Goal: Contribute content: Add original content to the website for others to see

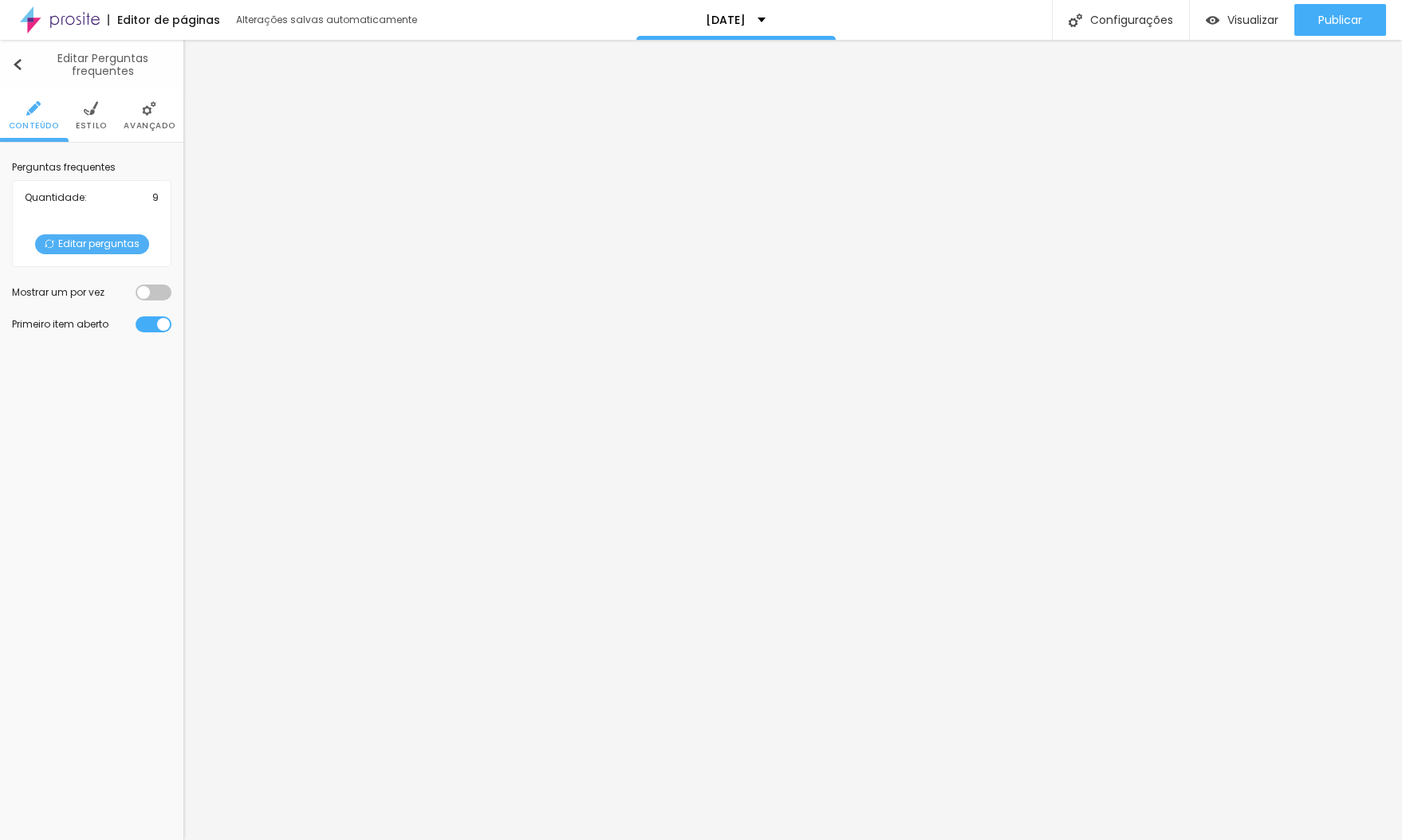
click at [8, 63] on button "Editar Perguntas frequentes" at bounding box center [91, 64] width 184 height 49
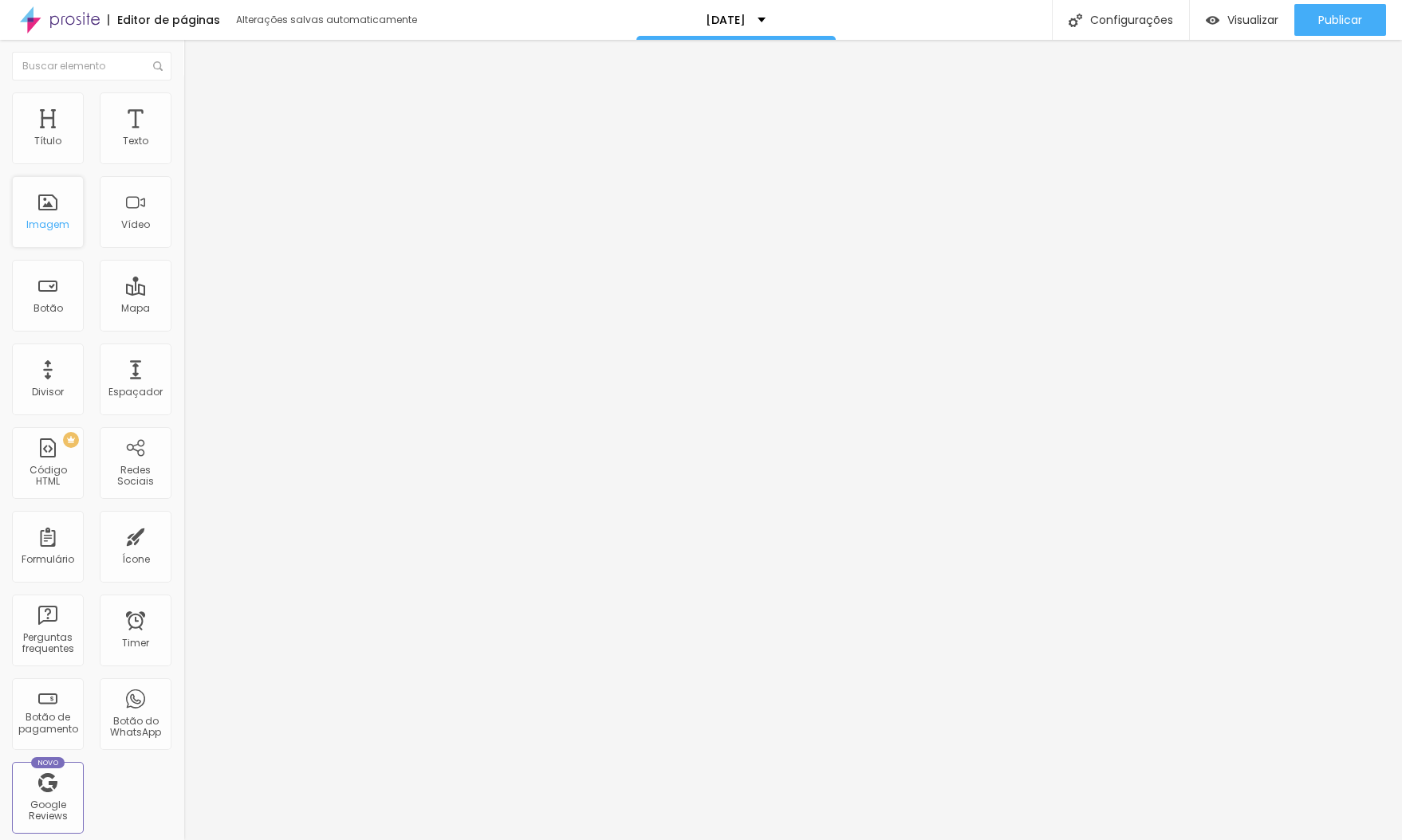
click at [33, 230] on div "Imagem" at bounding box center [48, 225] width 43 height 11
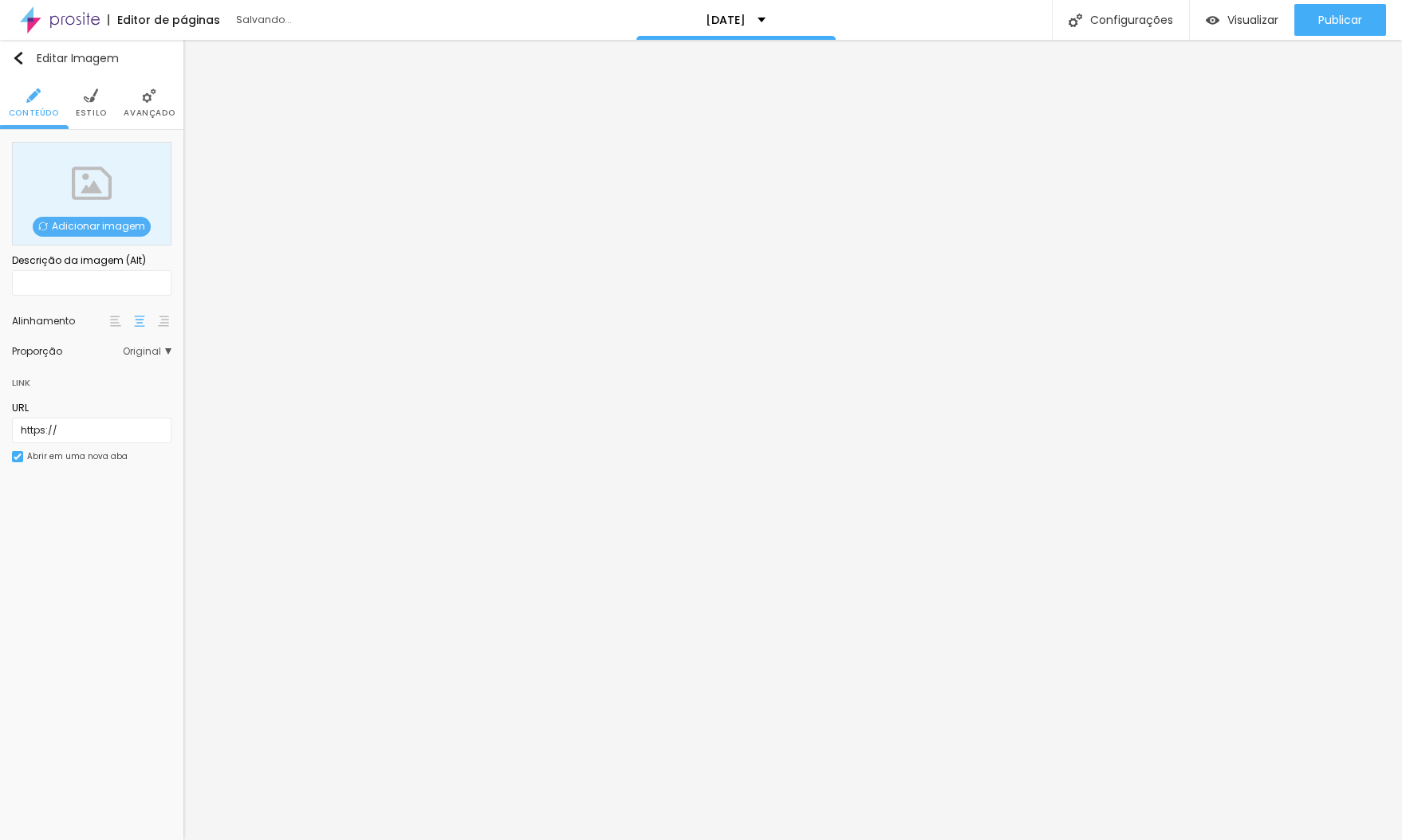
click at [88, 229] on span "Adicionar imagem" at bounding box center [91, 227] width 118 height 20
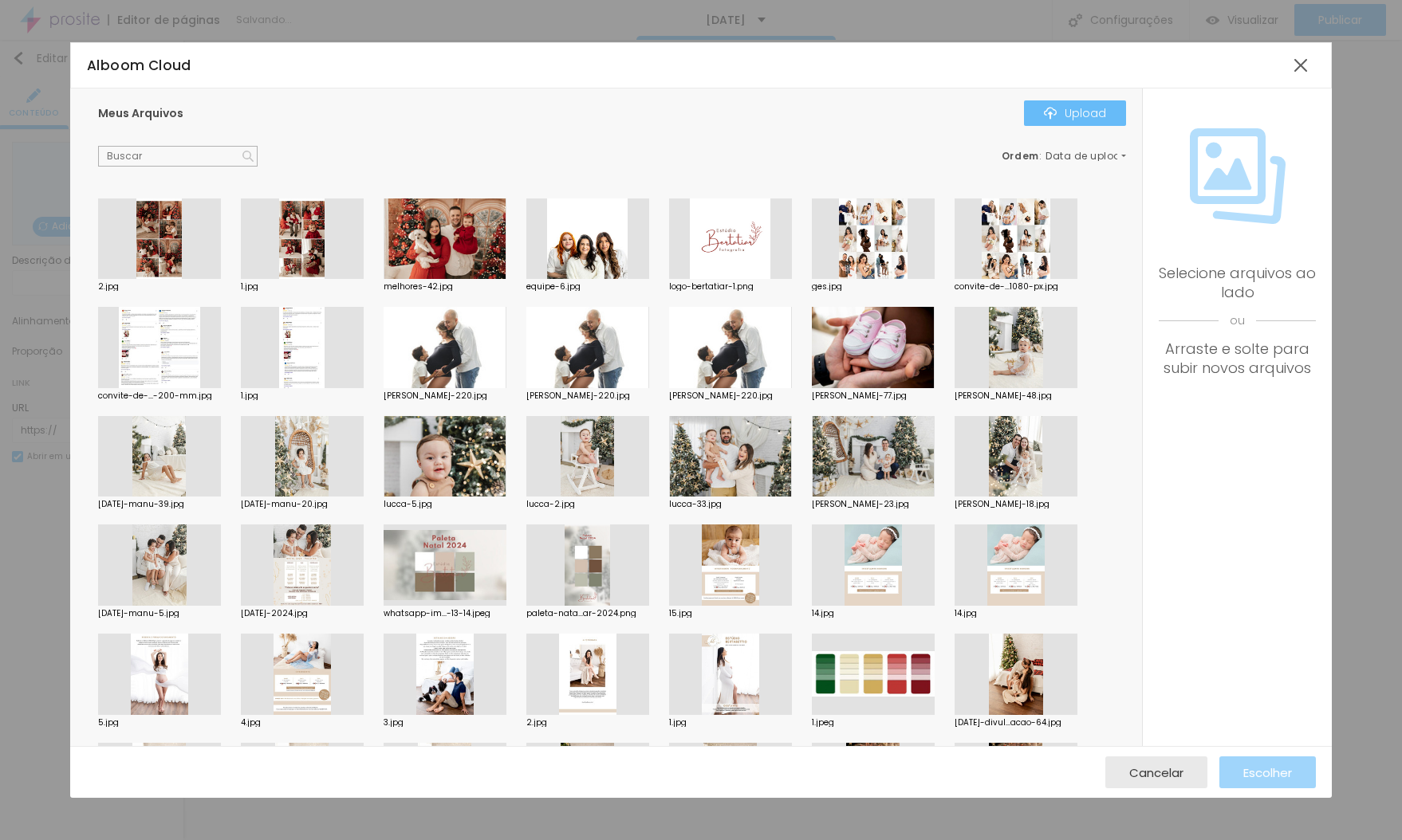
click at [1055, 102] on button "Upload" at bounding box center [1075, 113] width 102 height 25
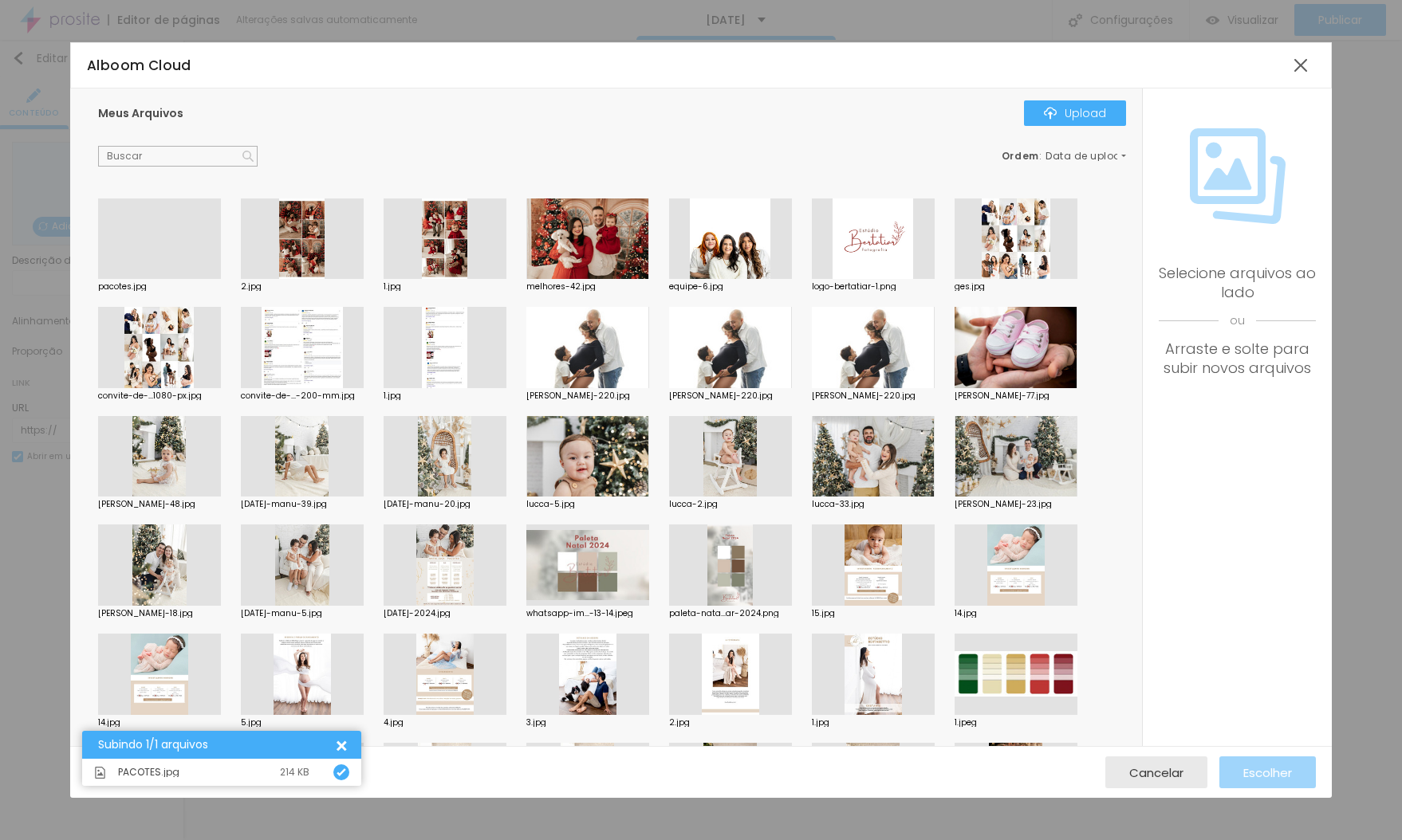
click at [170, 279] on div at bounding box center [160, 279] width 123 height 0
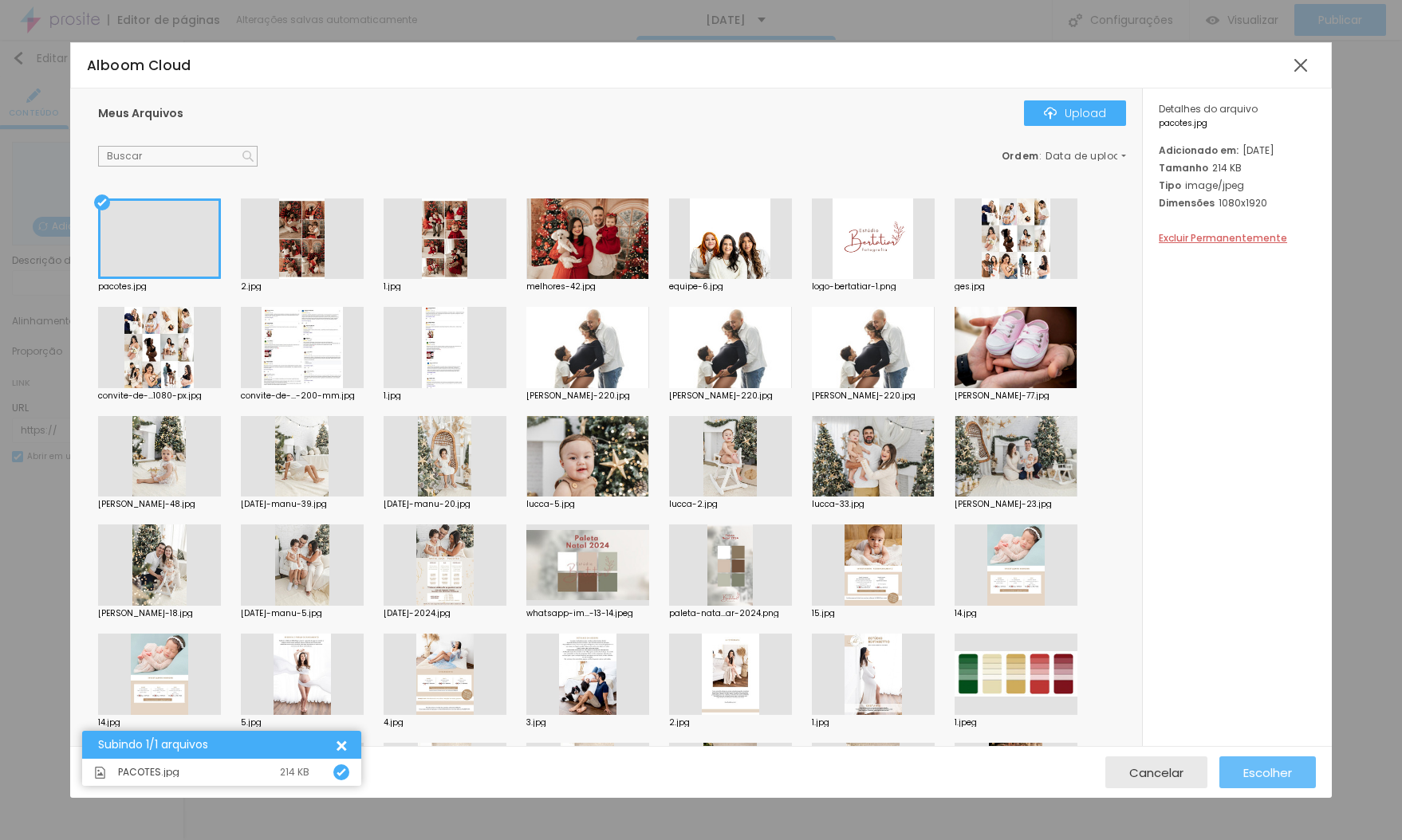
click at [1267, 770] on span "Escolher" at bounding box center [1268, 773] width 49 height 14
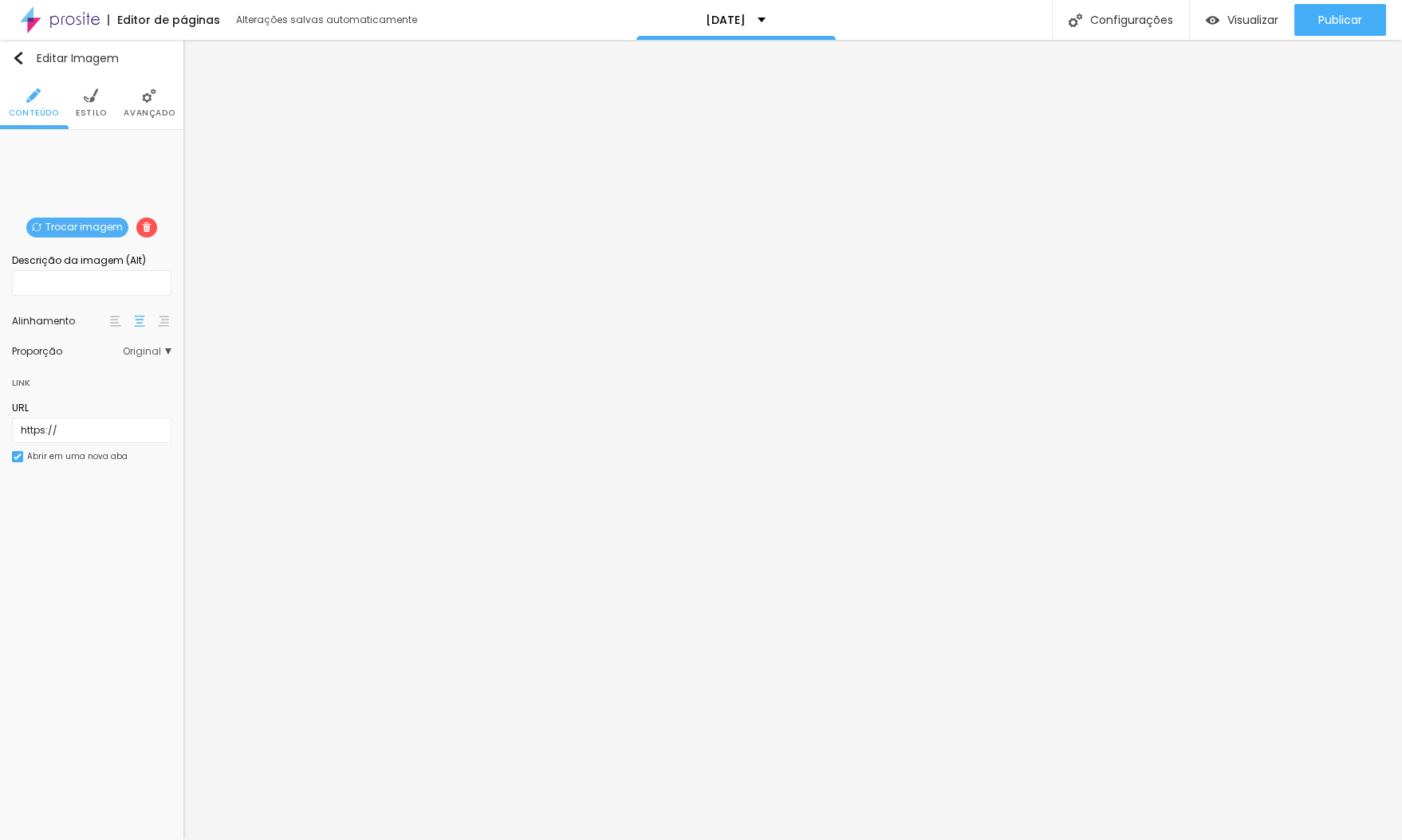
click at [95, 109] on span "Estilo" at bounding box center [90, 113] width 31 height 8
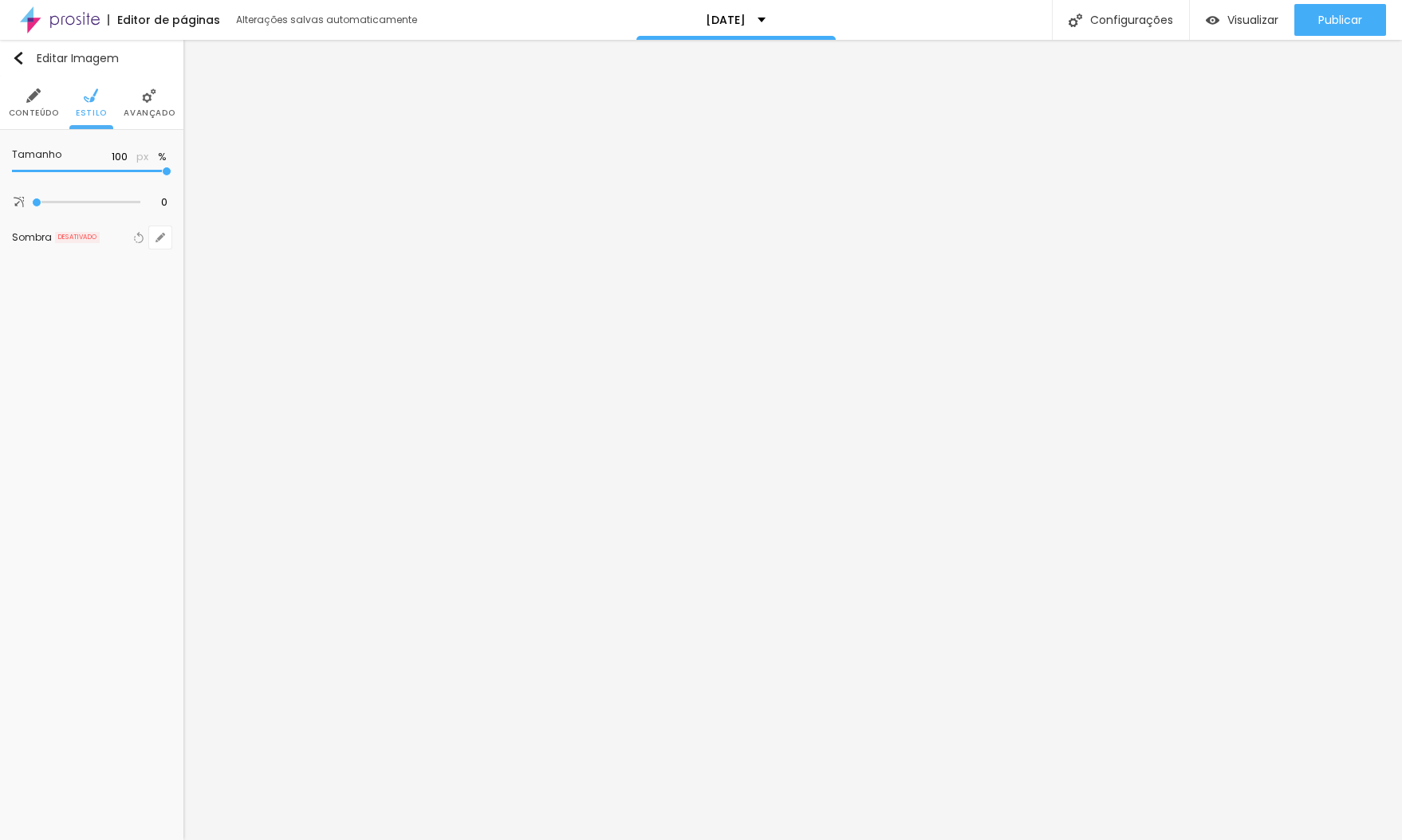
type input "95"
type input "90"
type input "85"
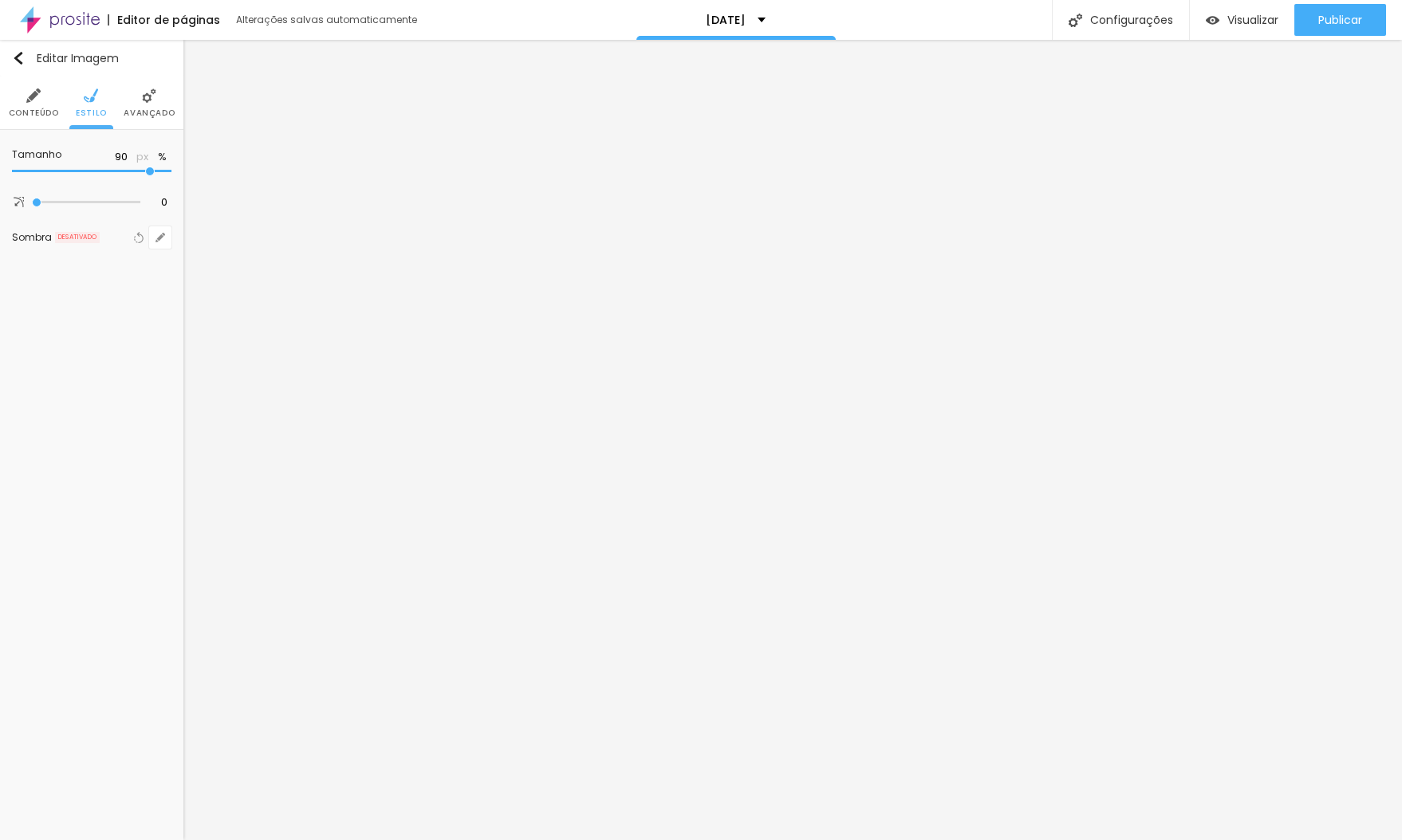
type input "85"
type input "80"
type input "75"
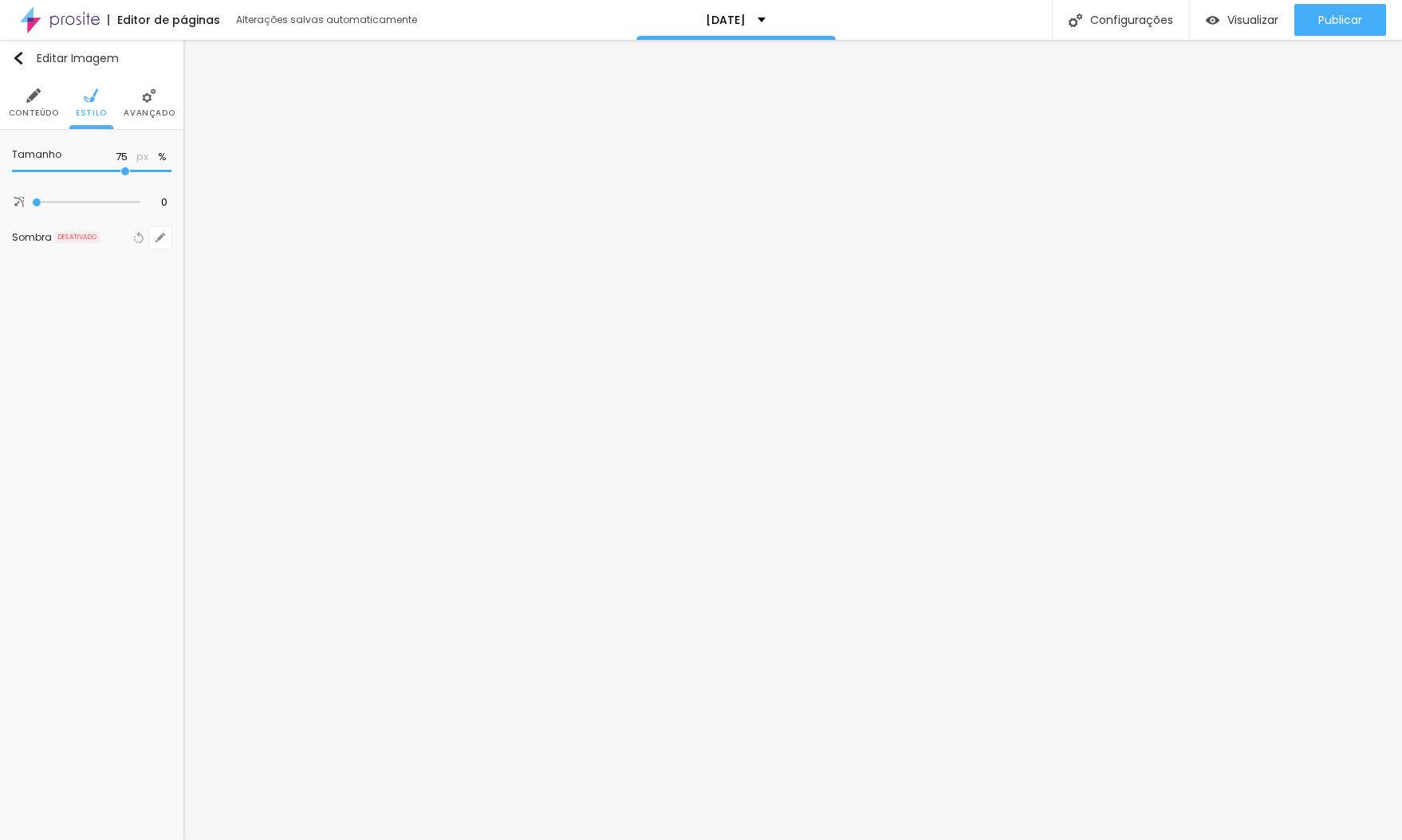
type input "70"
type input "65"
type input "60"
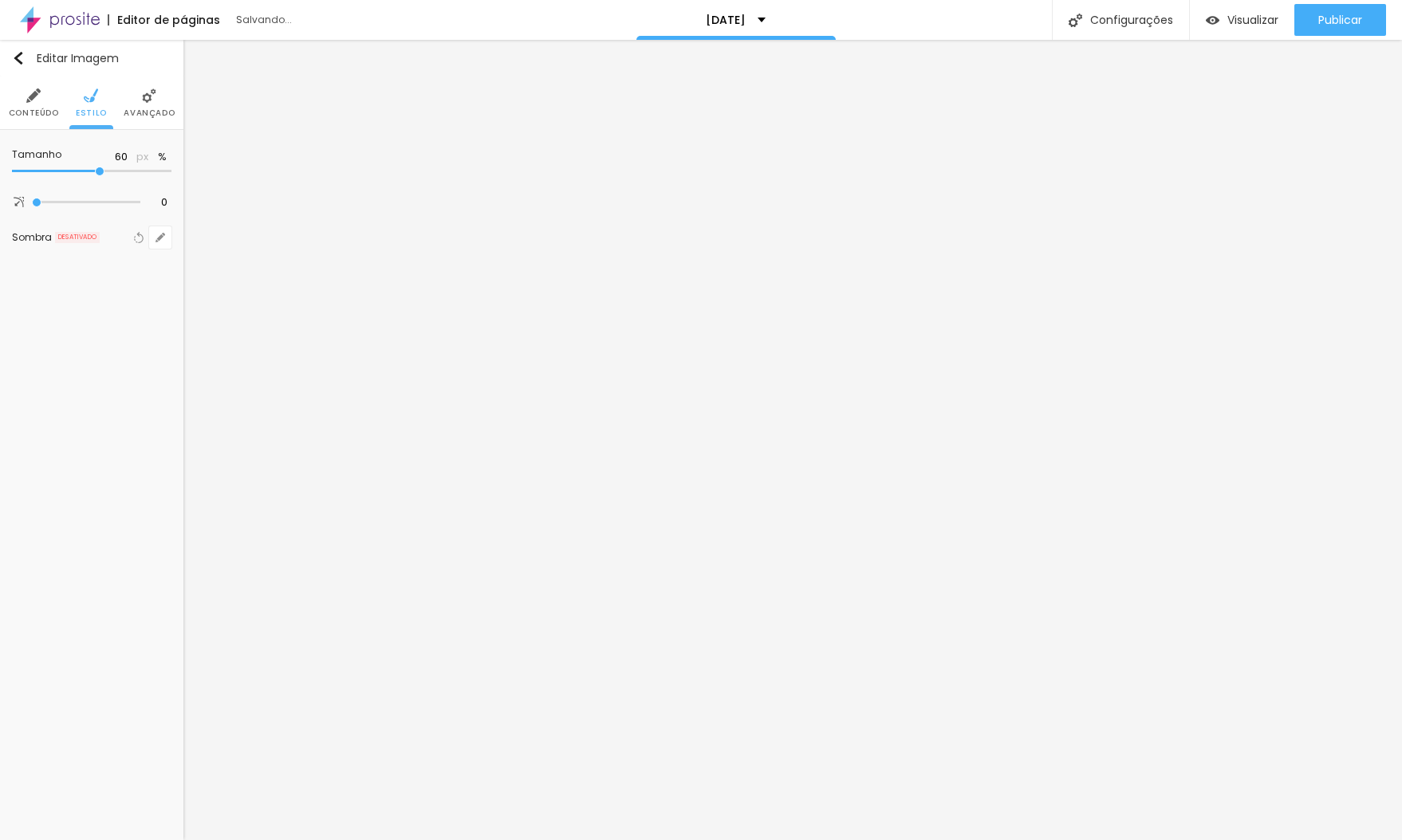
drag, startPoint x: 164, startPoint y: 172, endPoint x: 102, endPoint y: 172, distance: 62.0
type input "60"
click at [102, 172] on input "range" at bounding box center [91, 172] width 160 height 8
type input "55"
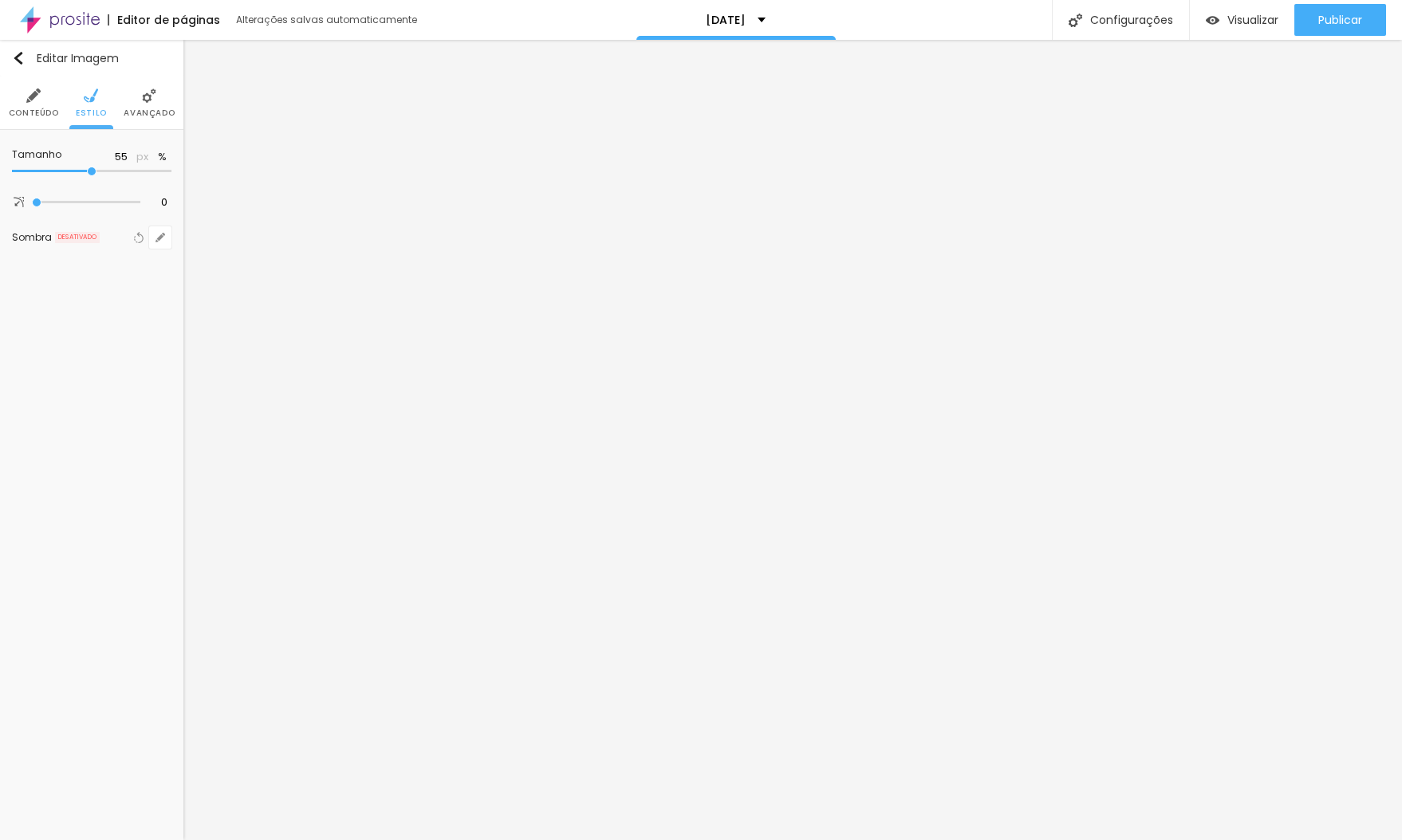
type input "50"
type input "45"
drag, startPoint x: 92, startPoint y: 173, endPoint x: 75, endPoint y: 173, distance: 17.0
type input "45"
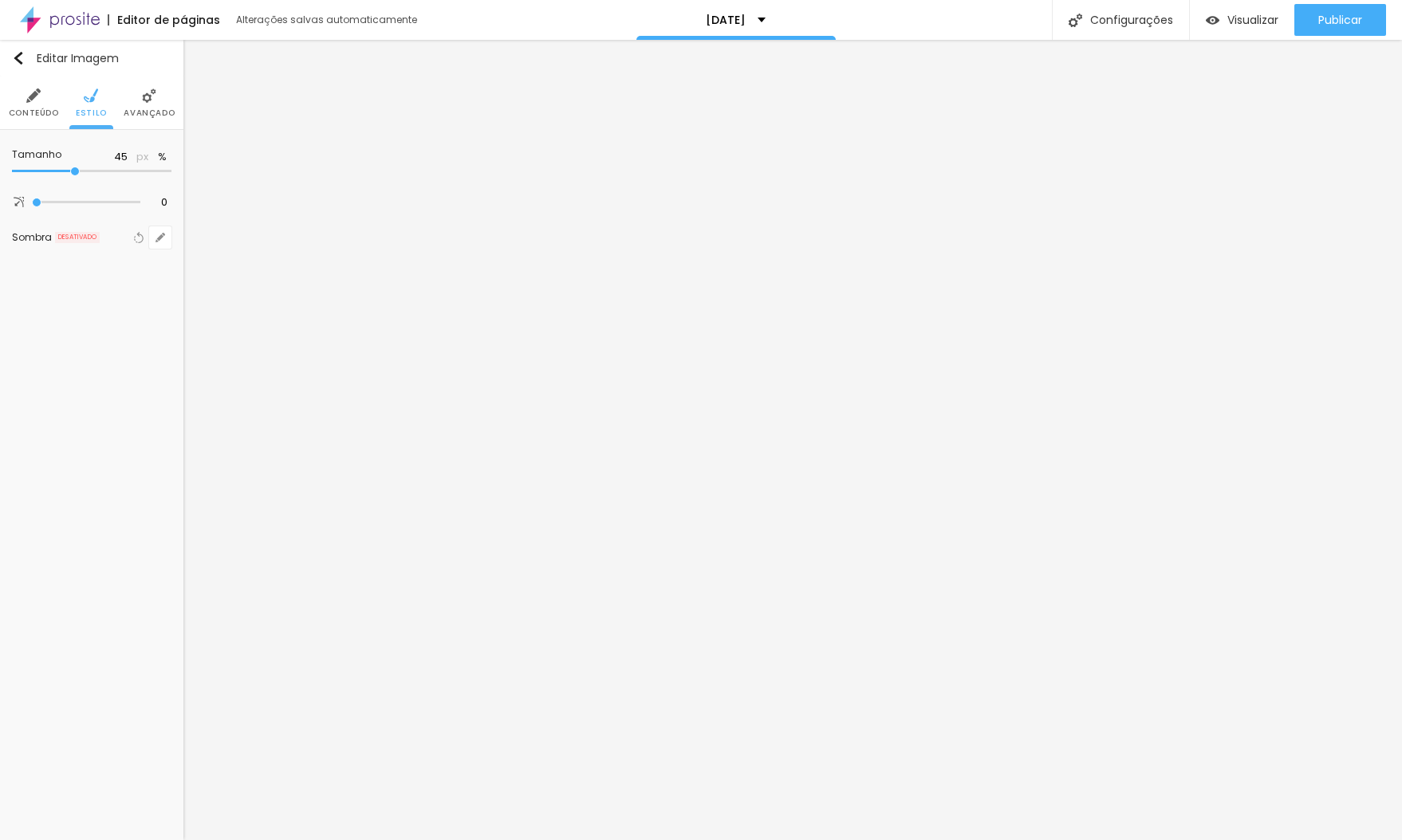
click at [75, 173] on input "range" at bounding box center [91, 172] width 160 height 8
type input "40"
click at [69, 173] on input "range" at bounding box center [63, 172] width 103 height 13
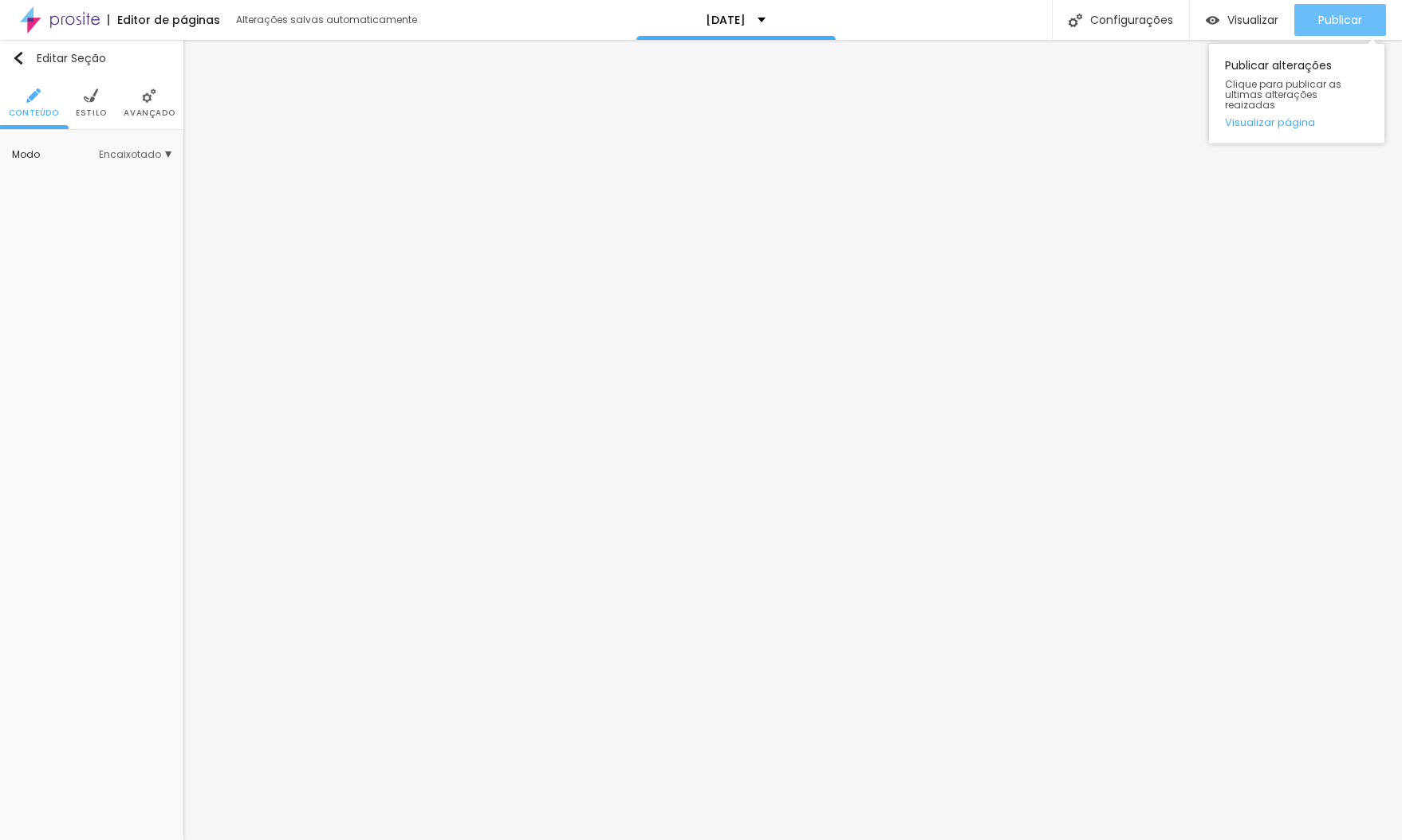
click at [1332, 21] on span "Publicar" at bounding box center [1340, 21] width 44 height 13
click at [1242, 14] on span "Visualizar" at bounding box center [1253, 21] width 51 height 13
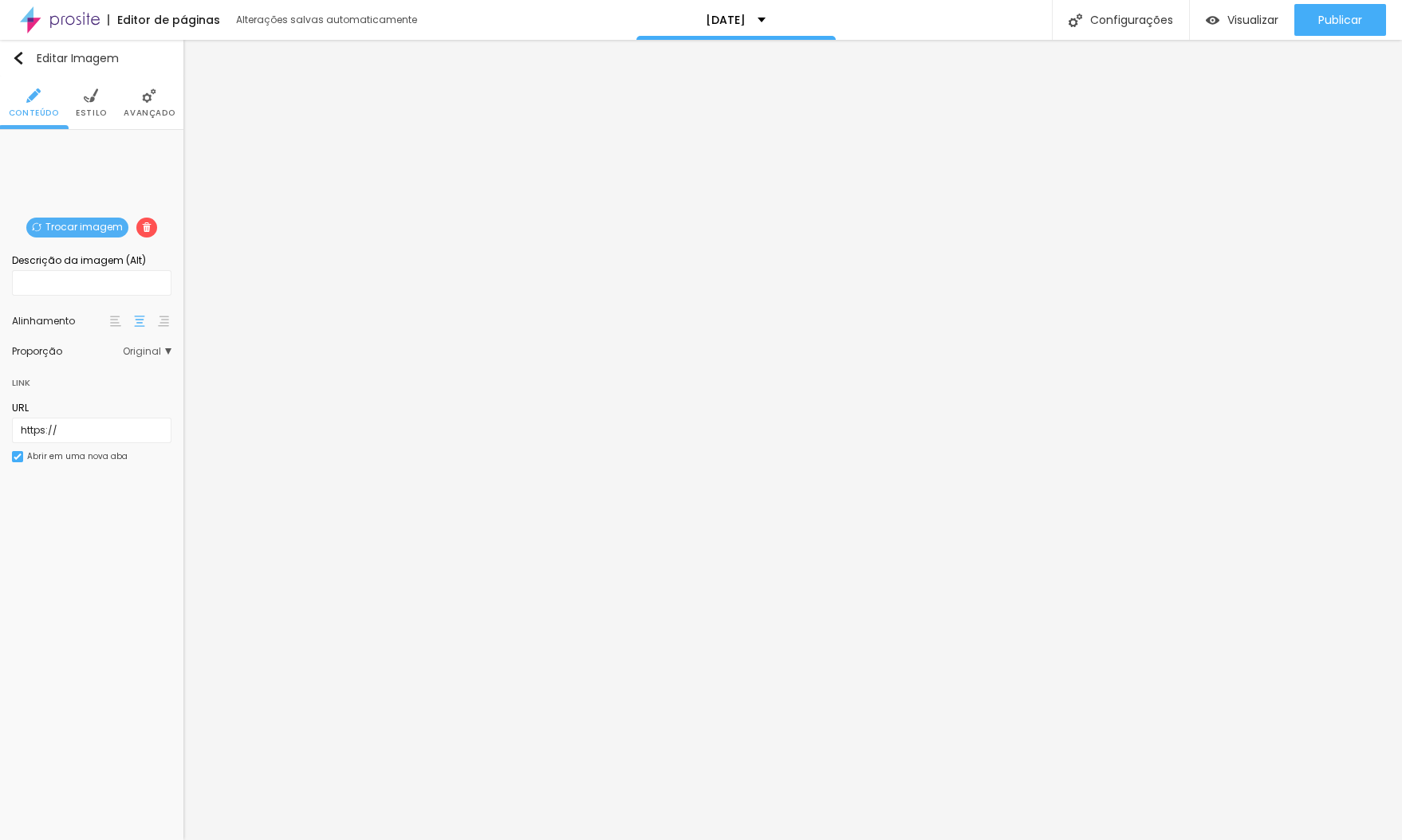
click at [90, 226] on span "Trocar imagem" at bounding box center [76, 227] width 102 height 20
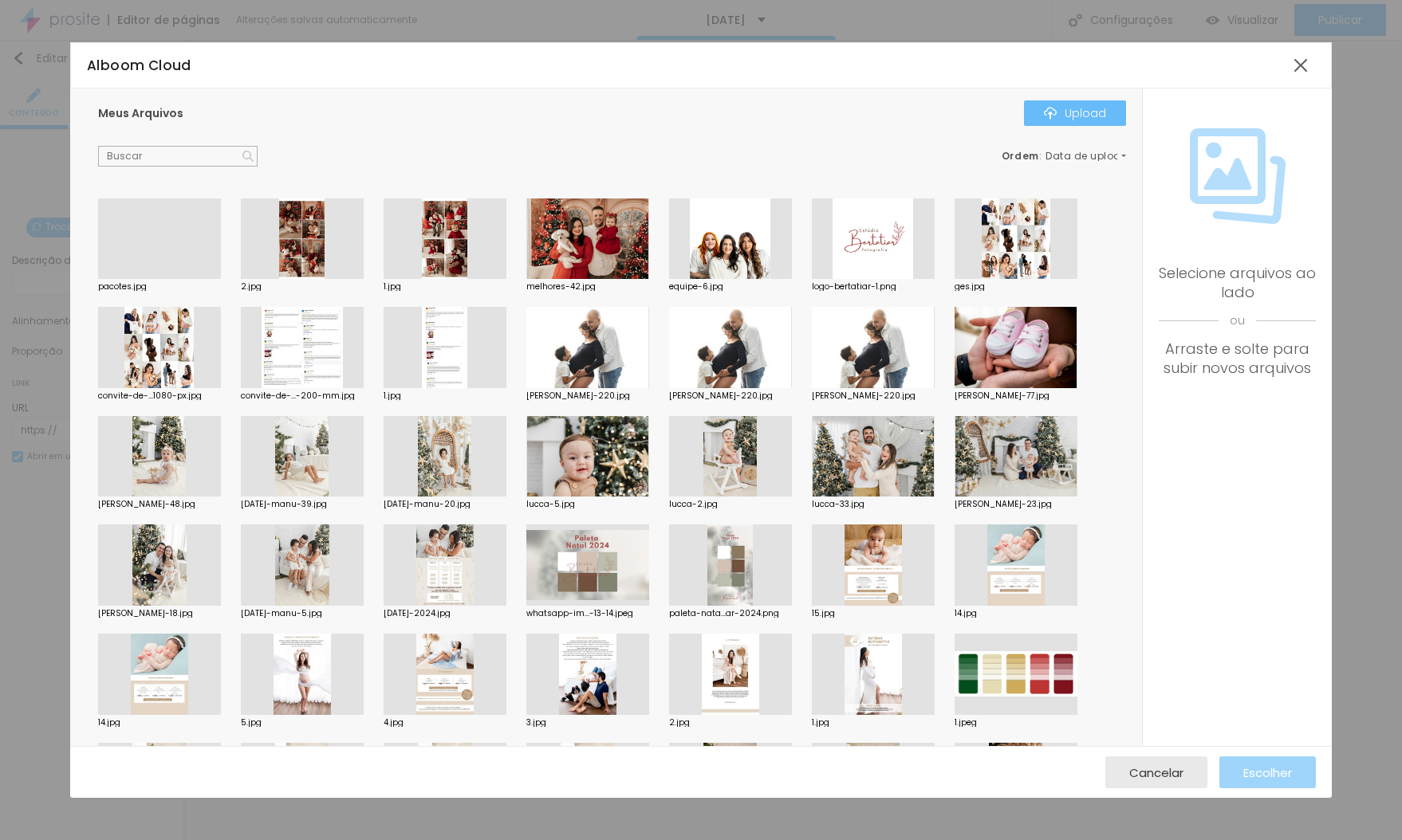
click at [1064, 107] on div "Upload" at bounding box center [1075, 114] width 62 height 13
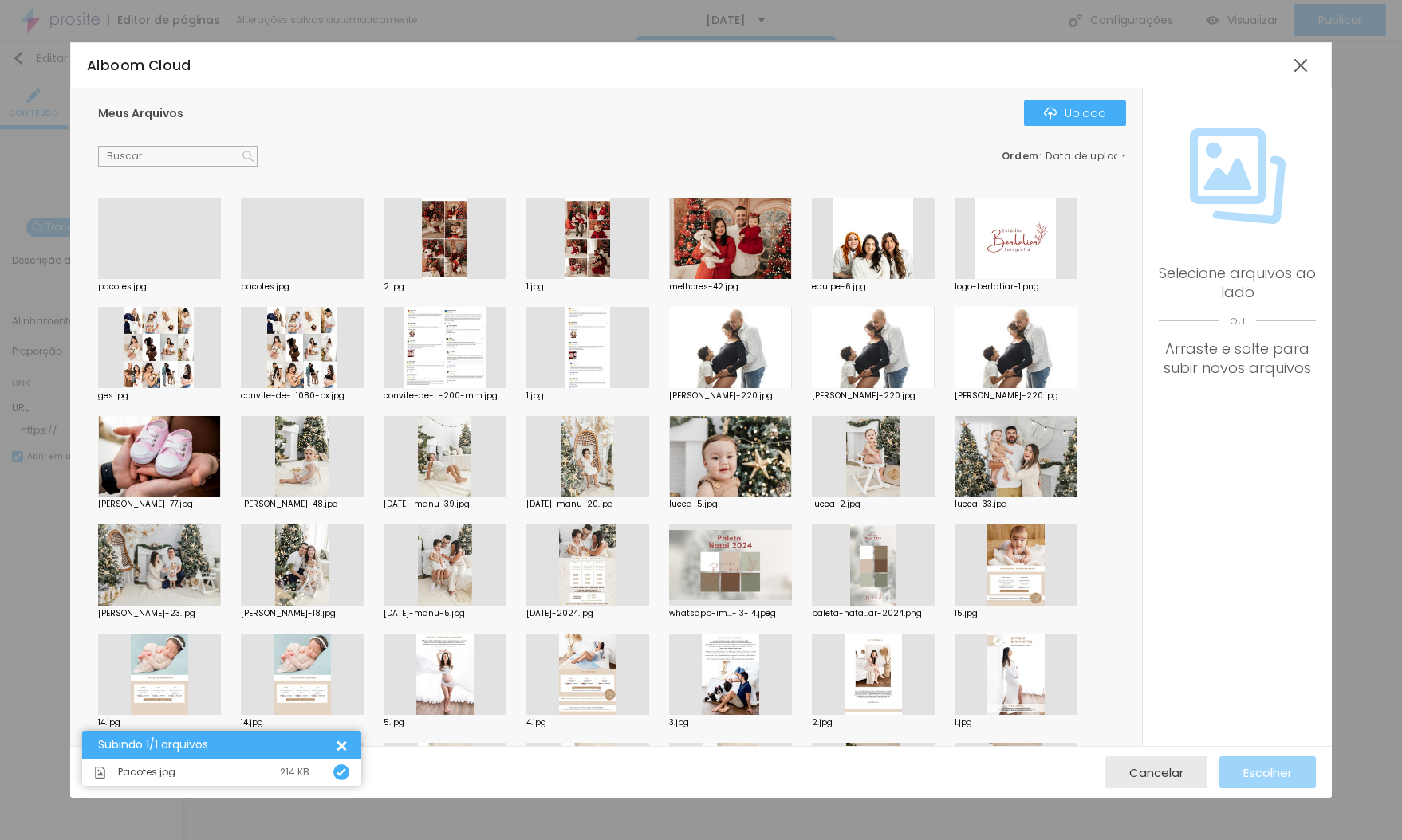
click at [141, 279] on div at bounding box center [160, 279] width 123 height 0
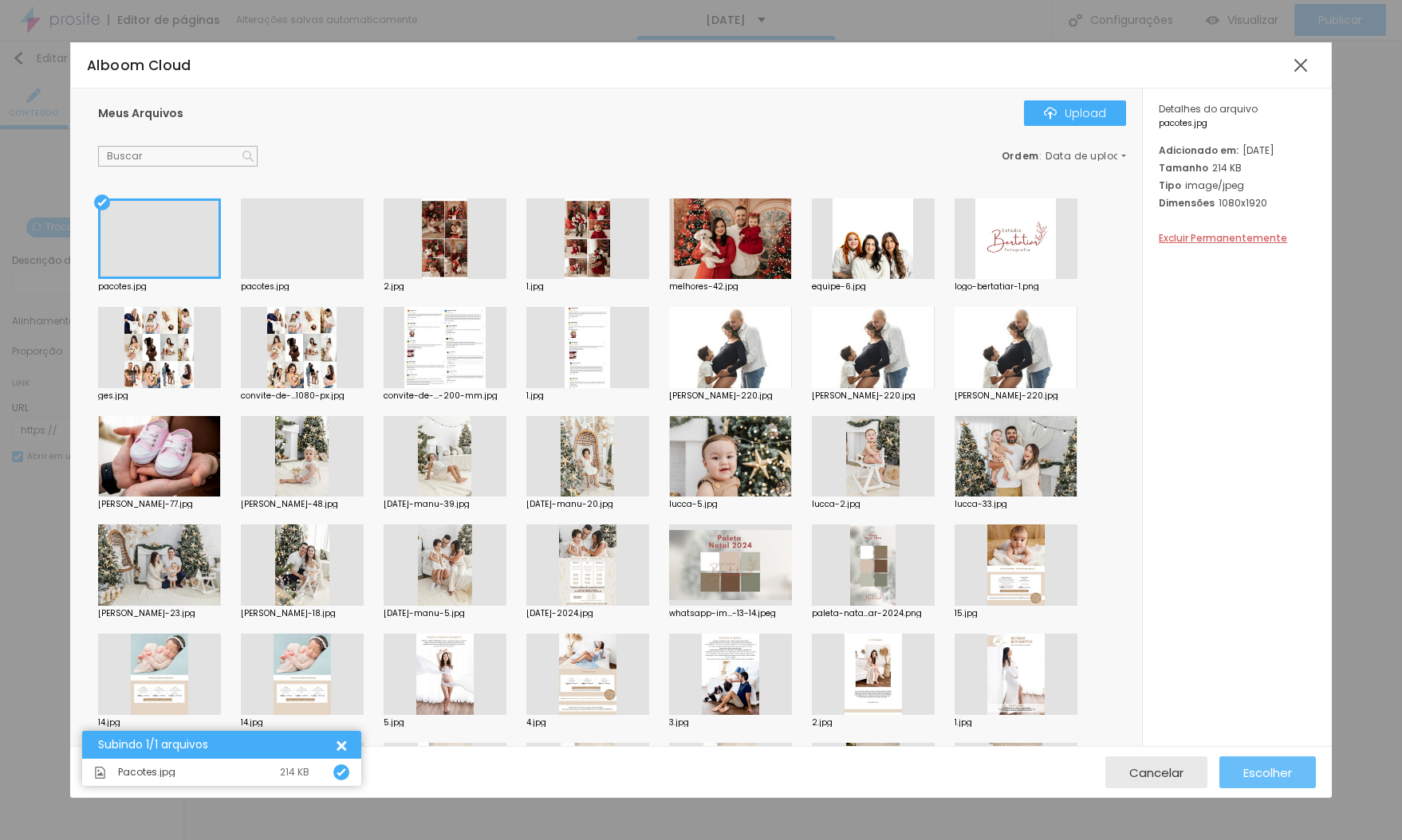
click at [1262, 771] on span "Escolher" at bounding box center [1268, 773] width 49 height 14
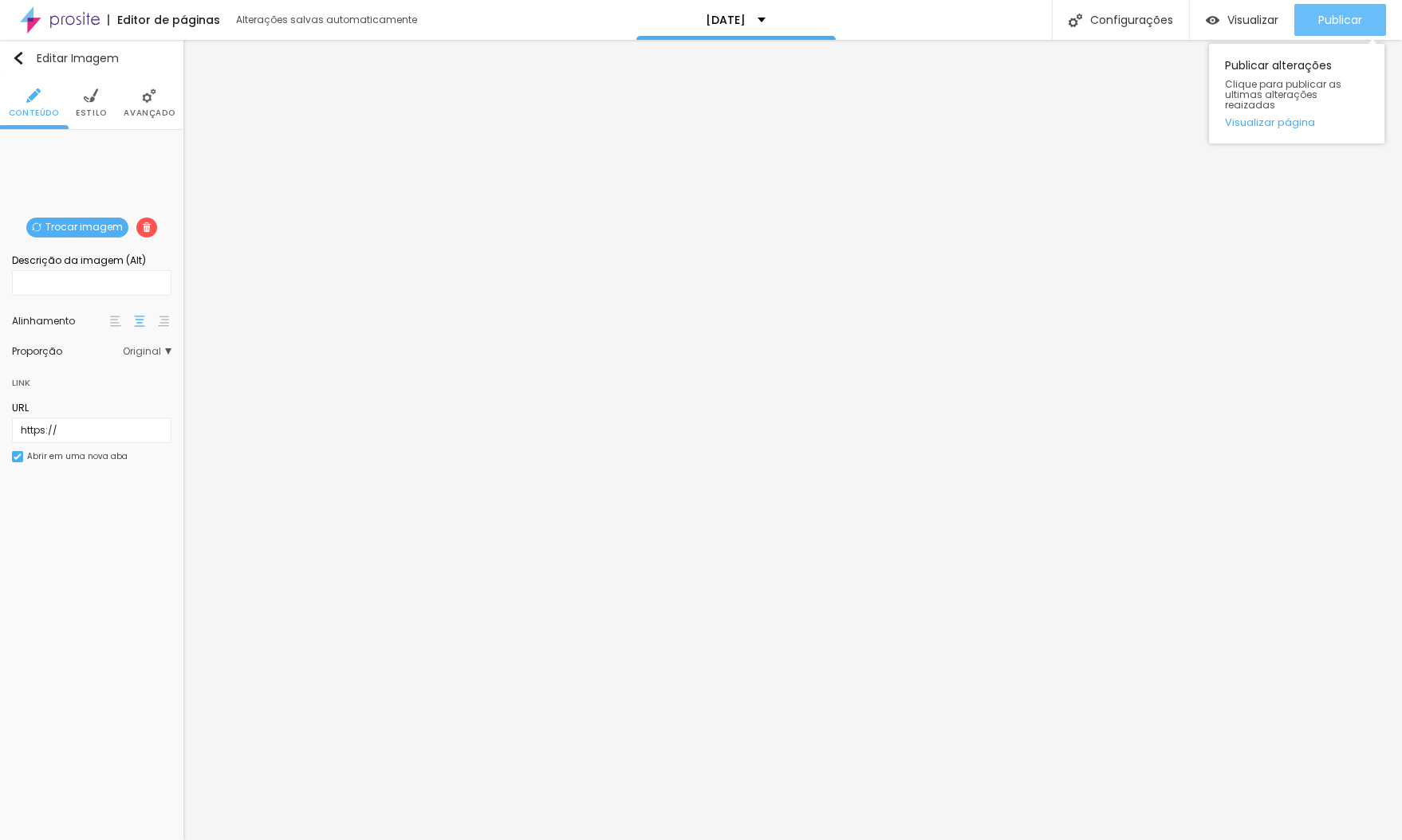
click at [1319, 14] on span "Publicar" at bounding box center [1340, 21] width 44 height 13
click at [1250, 21] on span "Visualizar" at bounding box center [1253, 21] width 51 height 13
click at [19, 63] on img "button" at bounding box center [19, 59] width 13 height 13
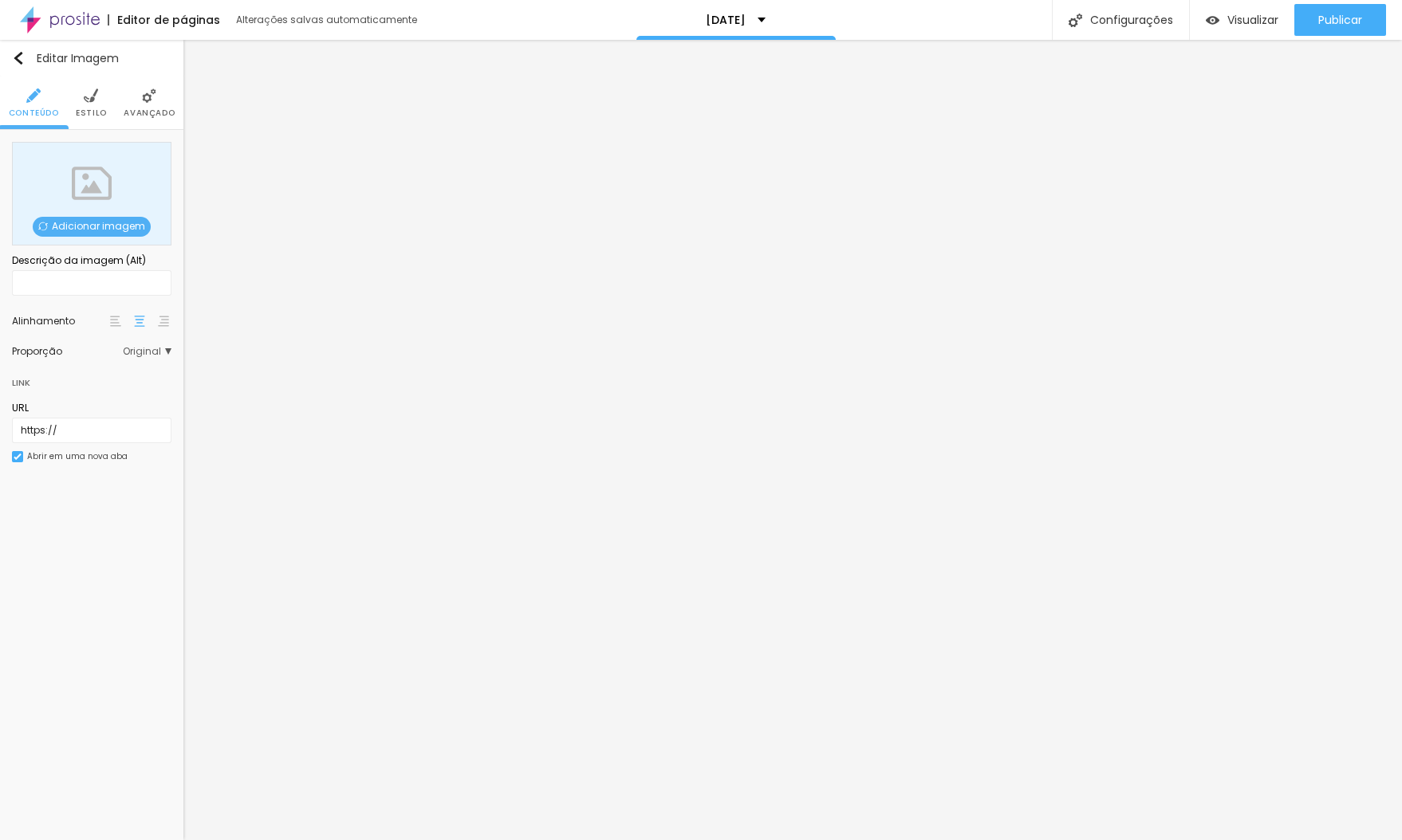
click at [99, 224] on span "Adicionar imagem" at bounding box center [91, 227] width 118 height 20
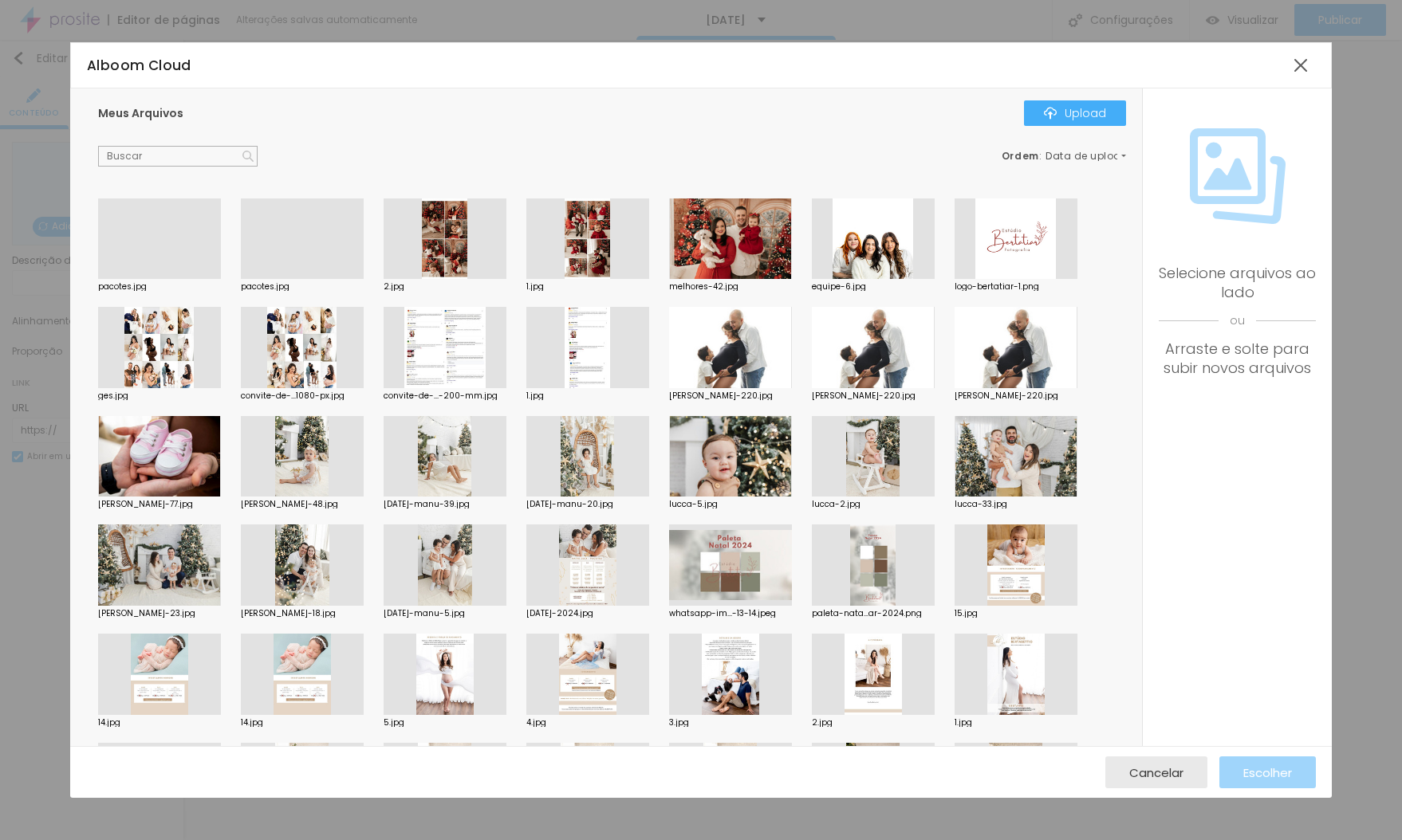
click at [468, 358] on div at bounding box center [445, 347] width 123 height 81
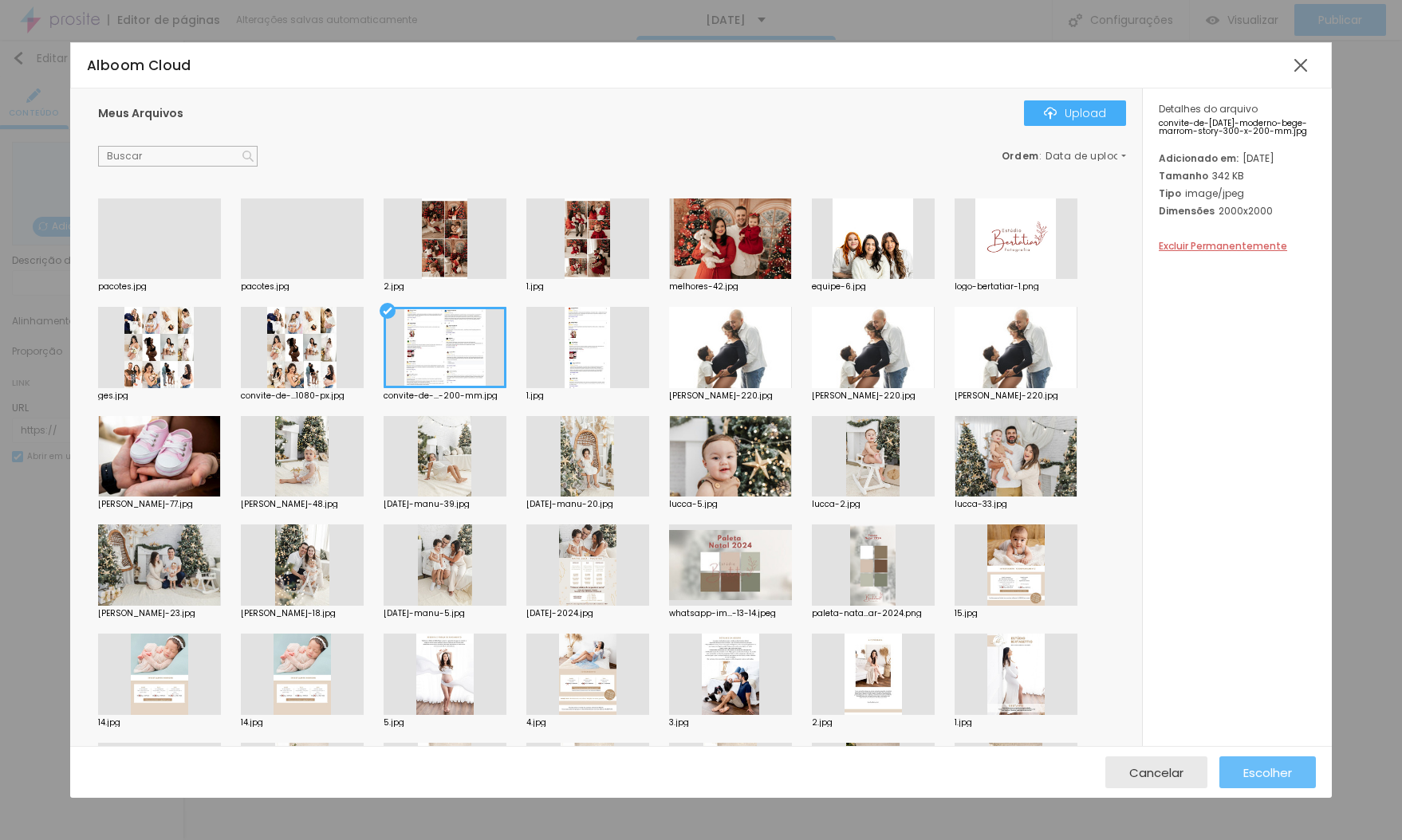
click at [1270, 773] on span "Escolher" at bounding box center [1268, 773] width 49 height 14
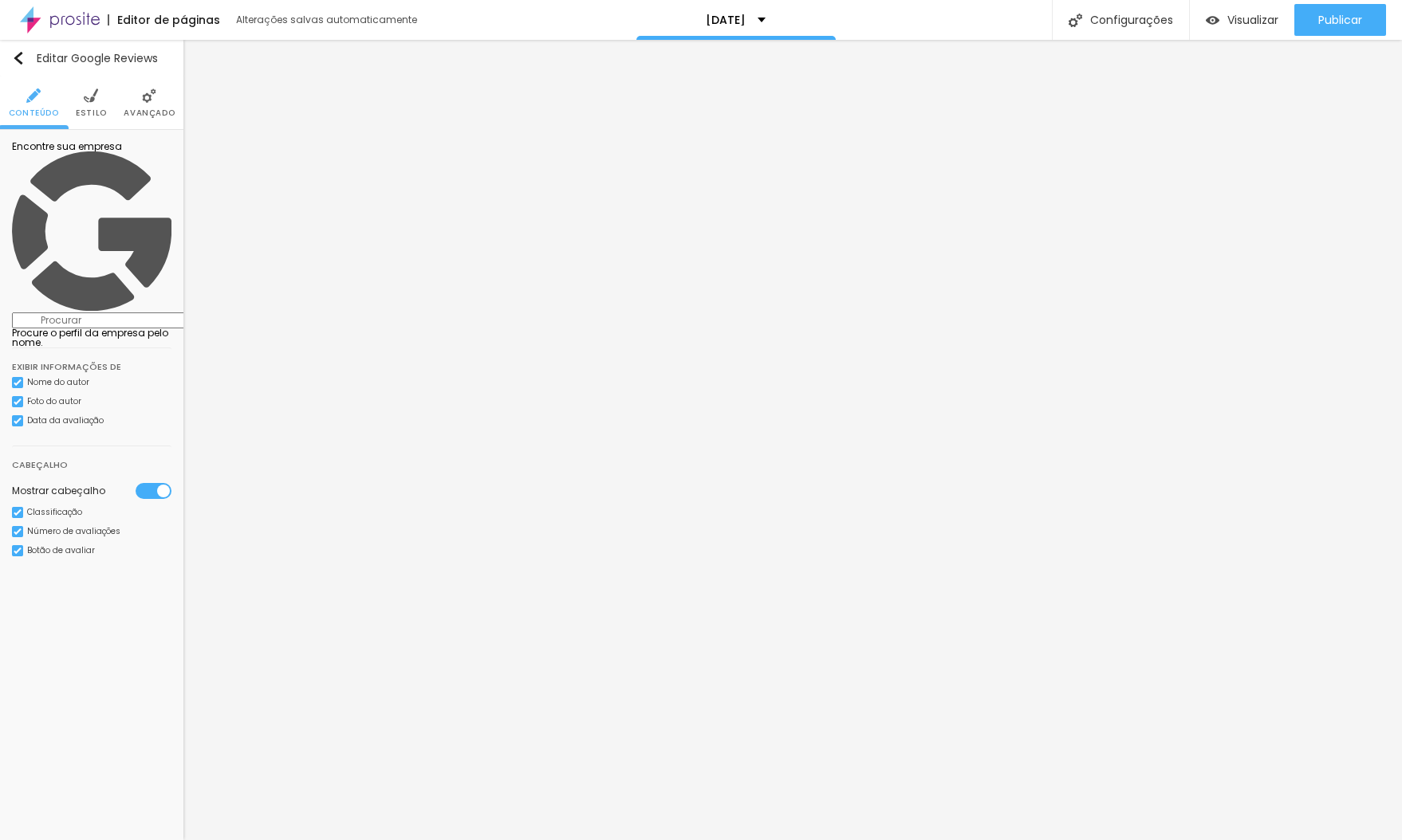
click at [116, 312] on input at bounding box center [120, 320] width 217 height 16
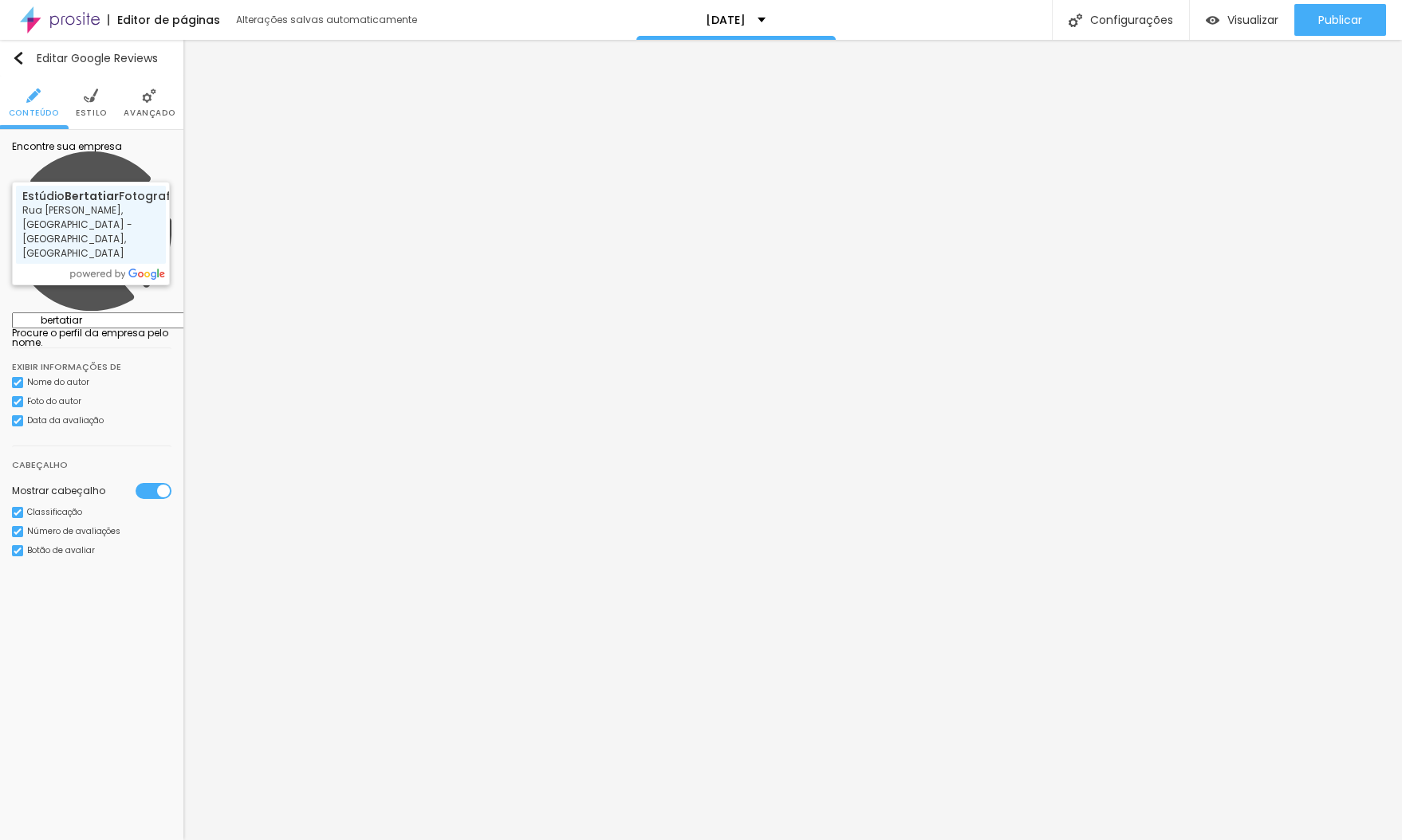
type input "[PERSON_NAME] Fotografia - Rua [PERSON_NAME], [GEOGRAPHIC_DATA] - [GEOGRAPHIC_D…"
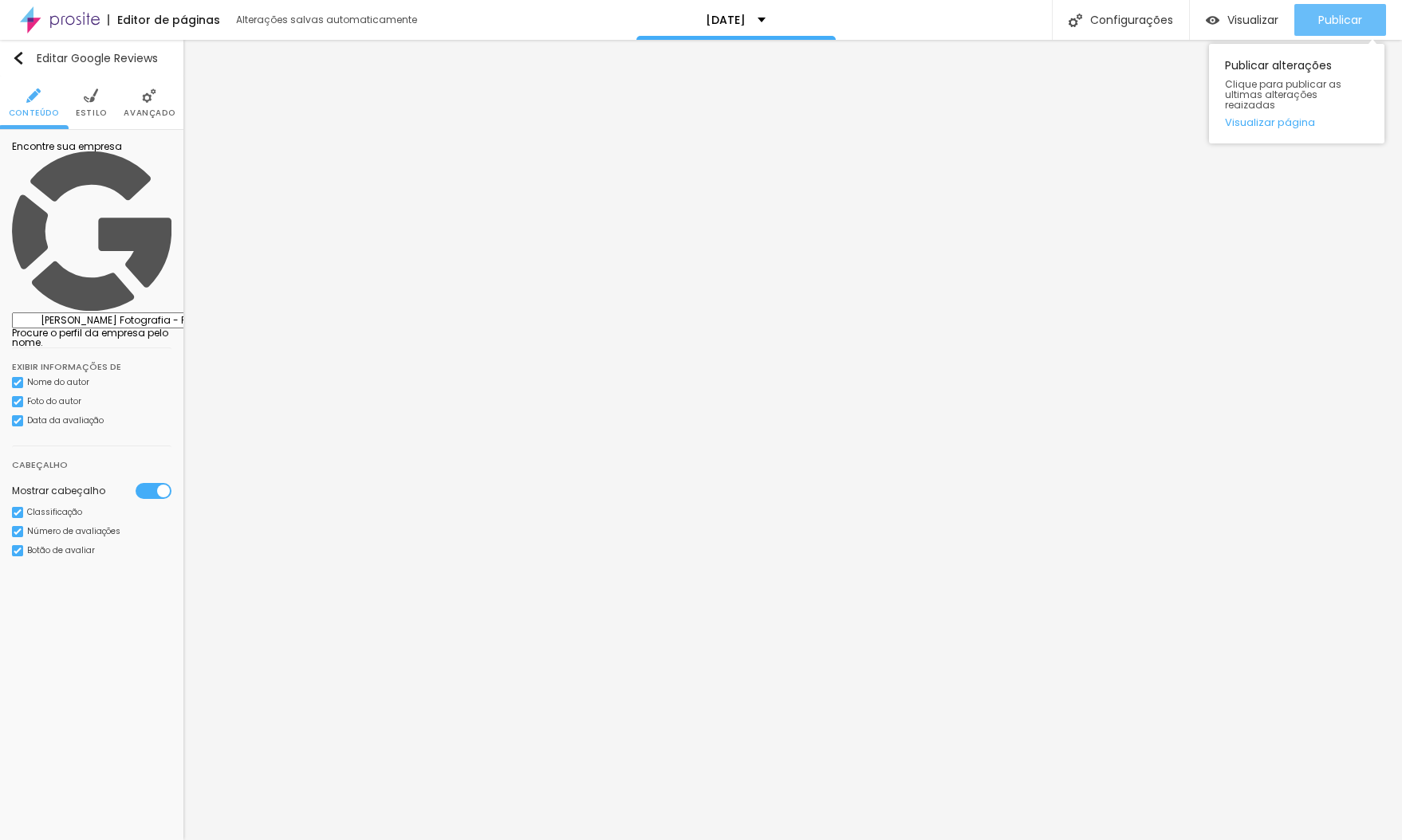
click at [1367, 15] on button "Publicar" at bounding box center [1340, 20] width 91 height 32
click at [1320, 19] on span "Publicar" at bounding box center [1340, 21] width 44 height 13
click at [1246, 16] on span "Visualizar" at bounding box center [1253, 21] width 51 height 13
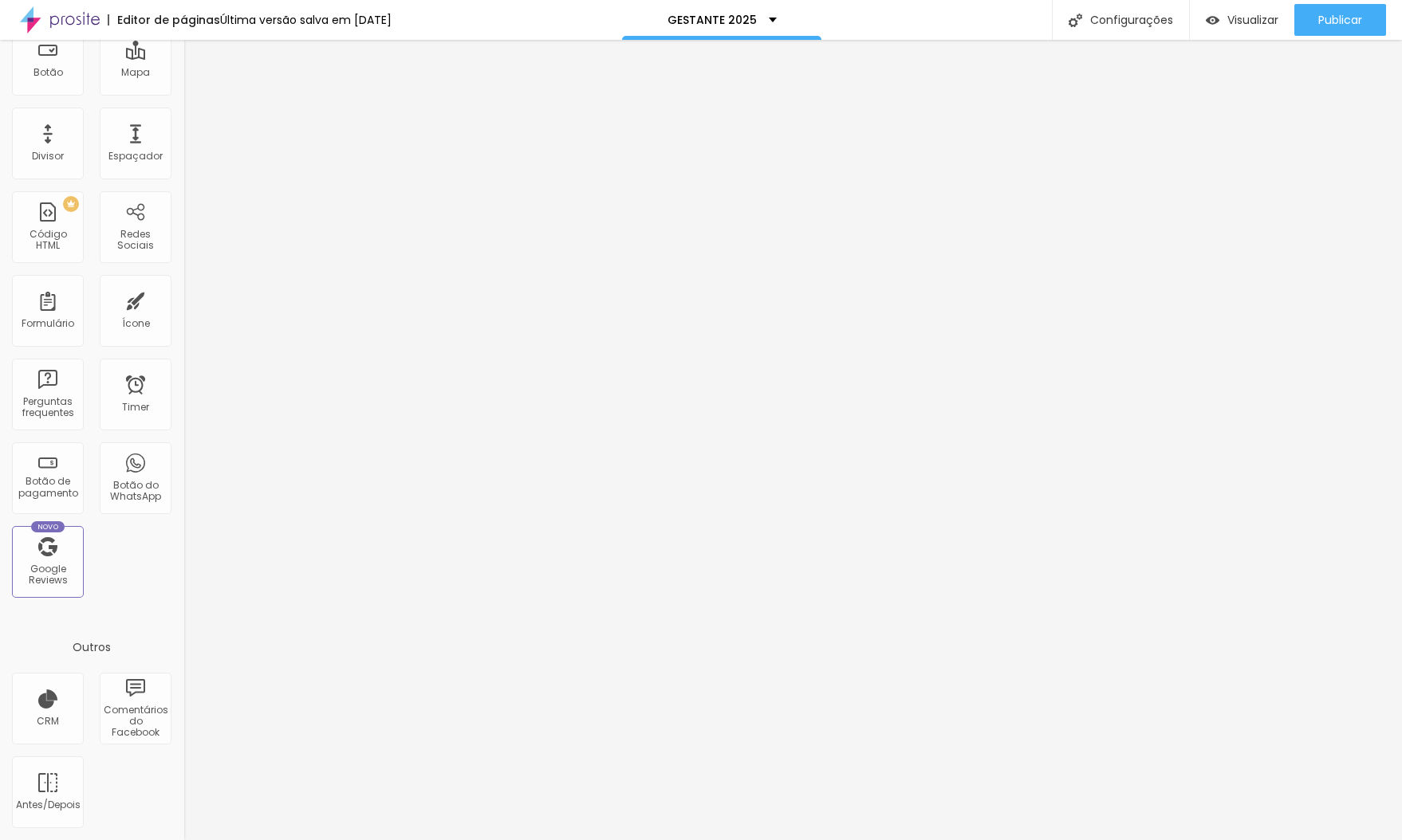
scroll to position [949, 0]
